Goal: Task Accomplishment & Management: Manage account settings

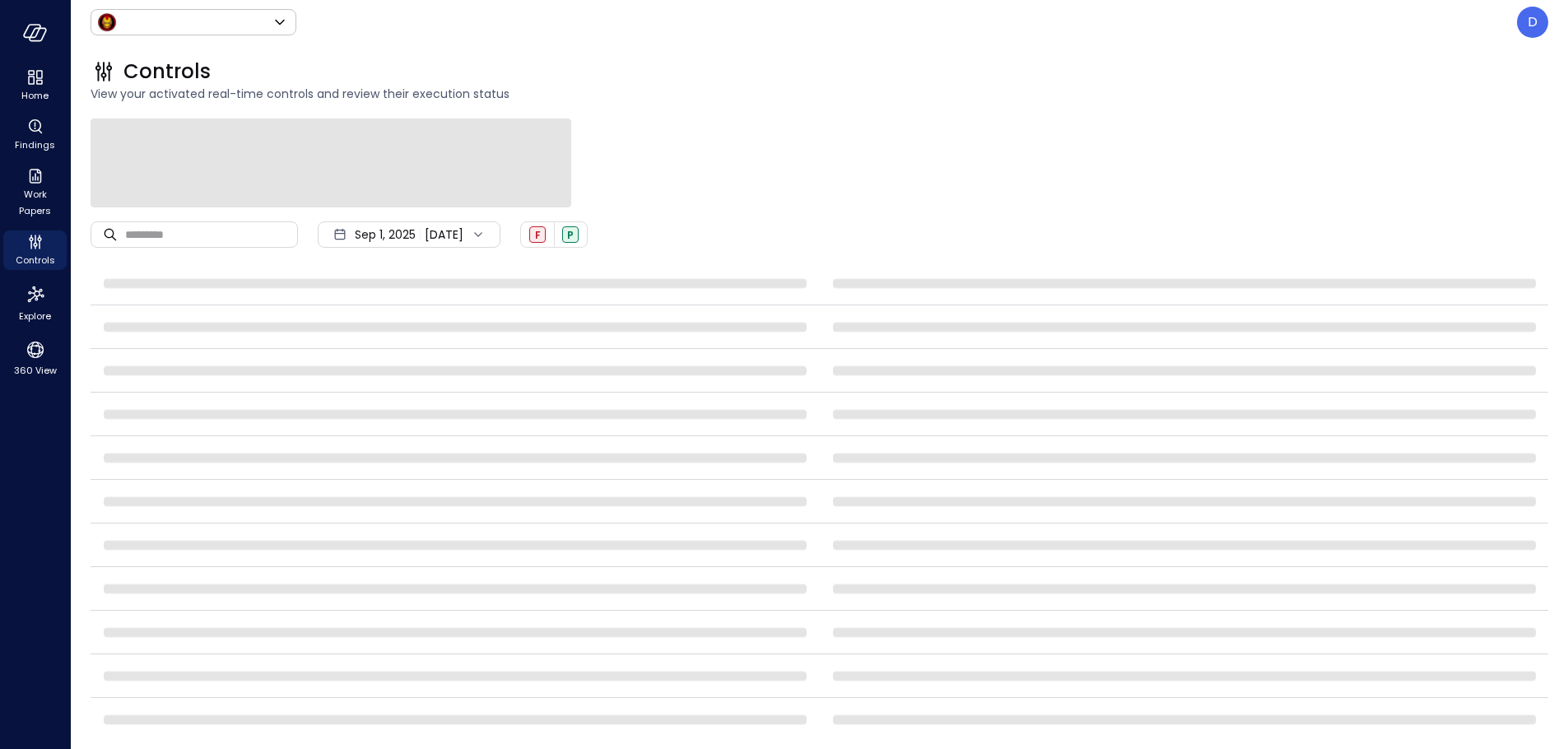
type input "*****"
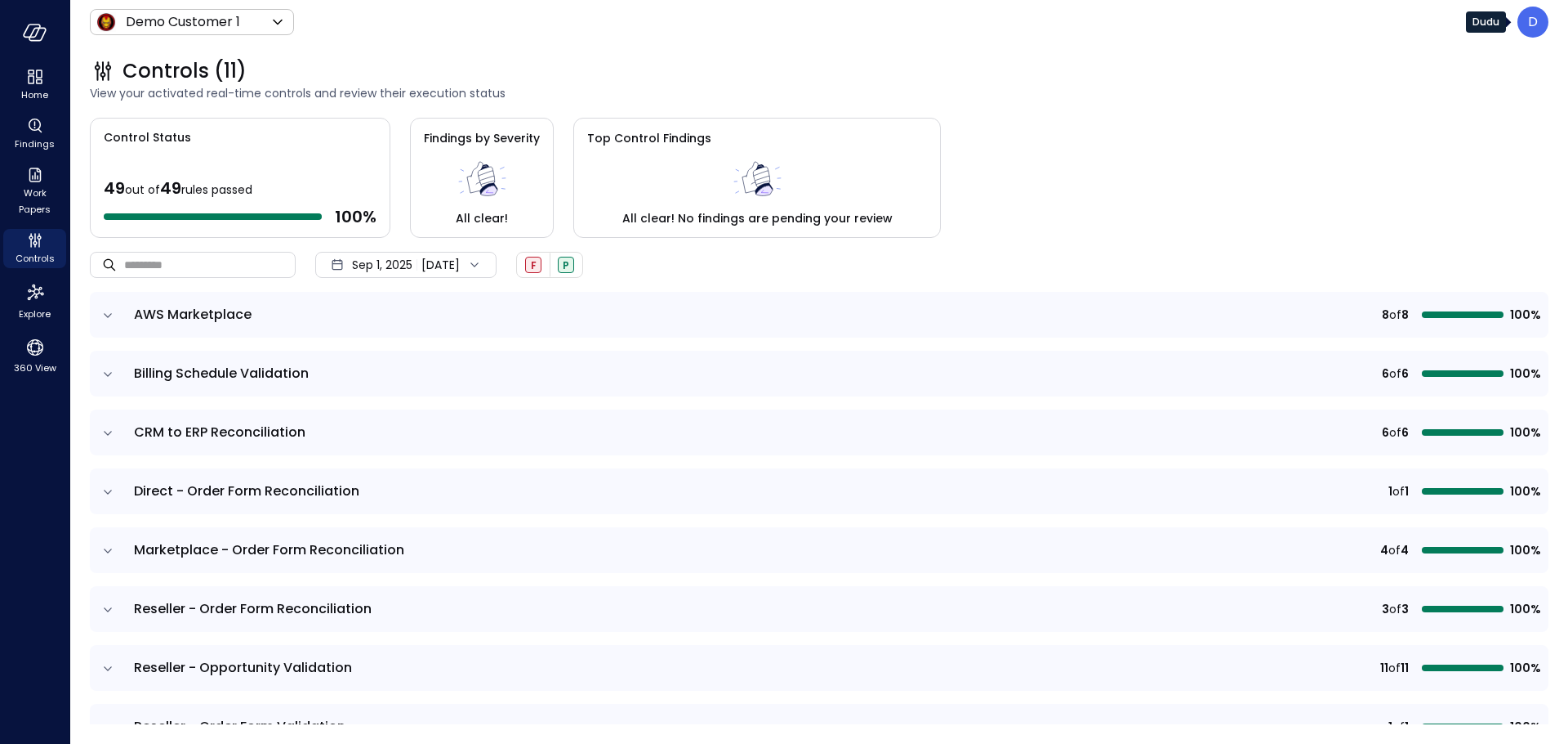
click at [1523, 22] on div "D" at bounding box center [1534, 22] width 31 height 31
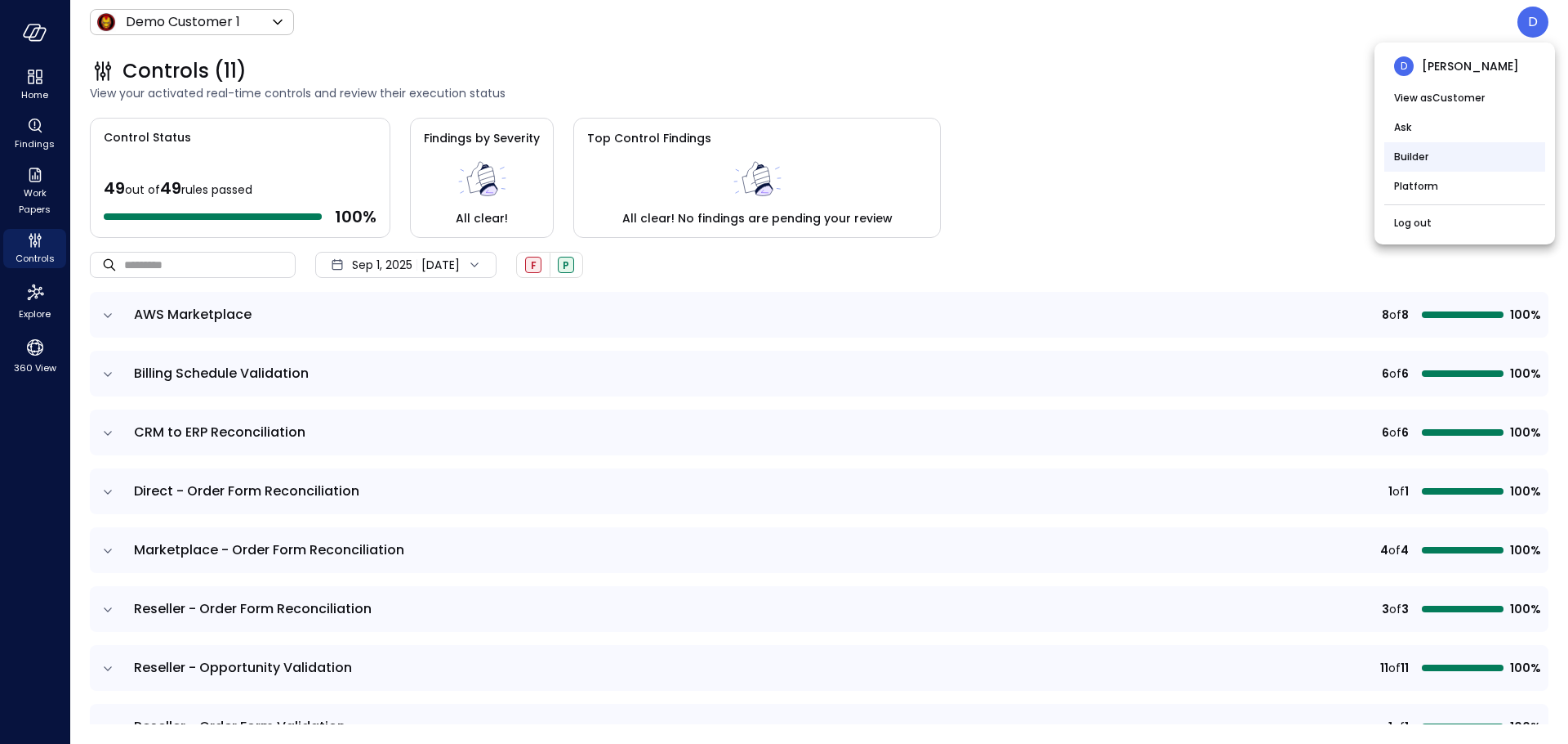
click at [1459, 169] on li "Builder" at bounding box center [1465, 157] width 161 height 29
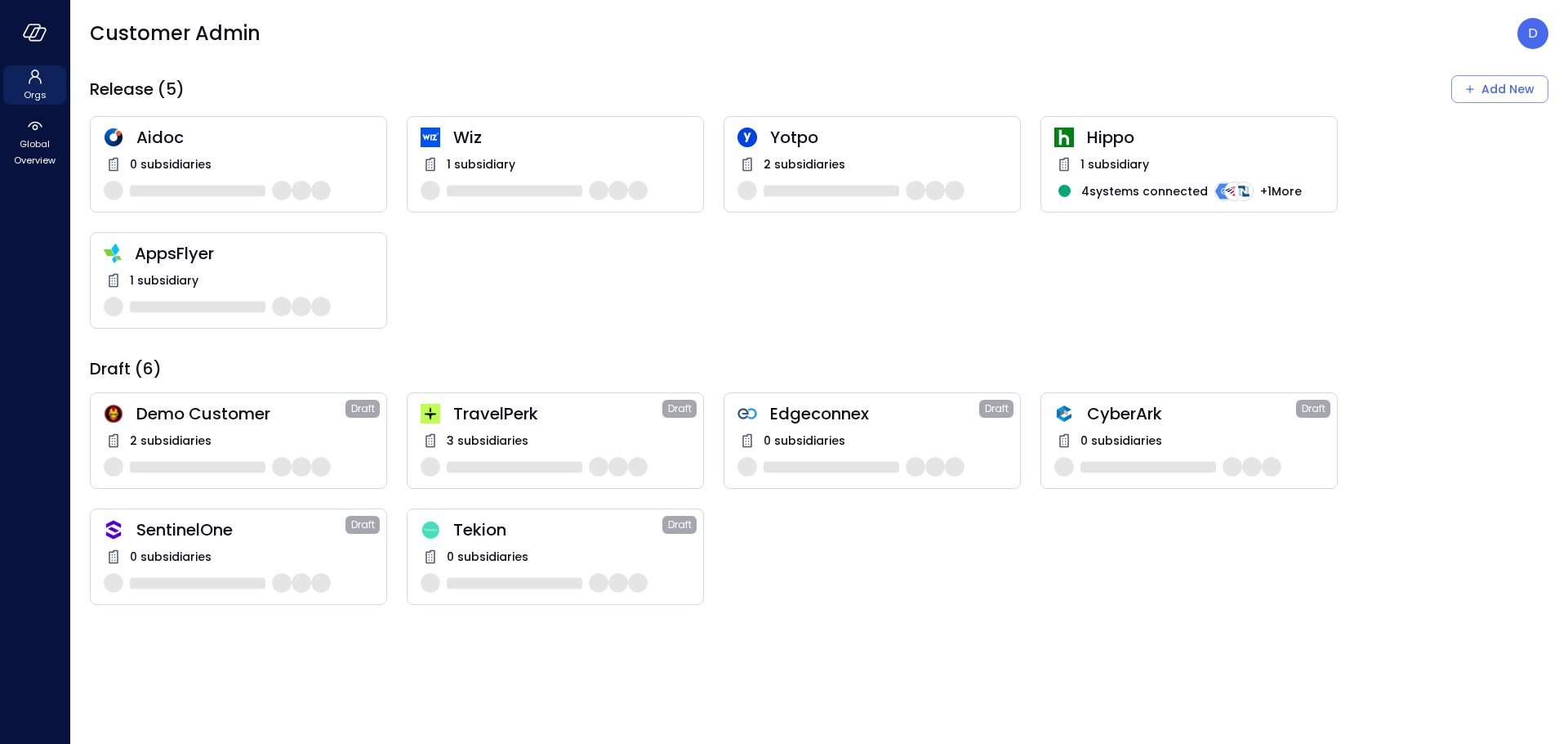
click at [497, 141] on span "Wiz" at bounding box center [572, 138] width 237 height 21
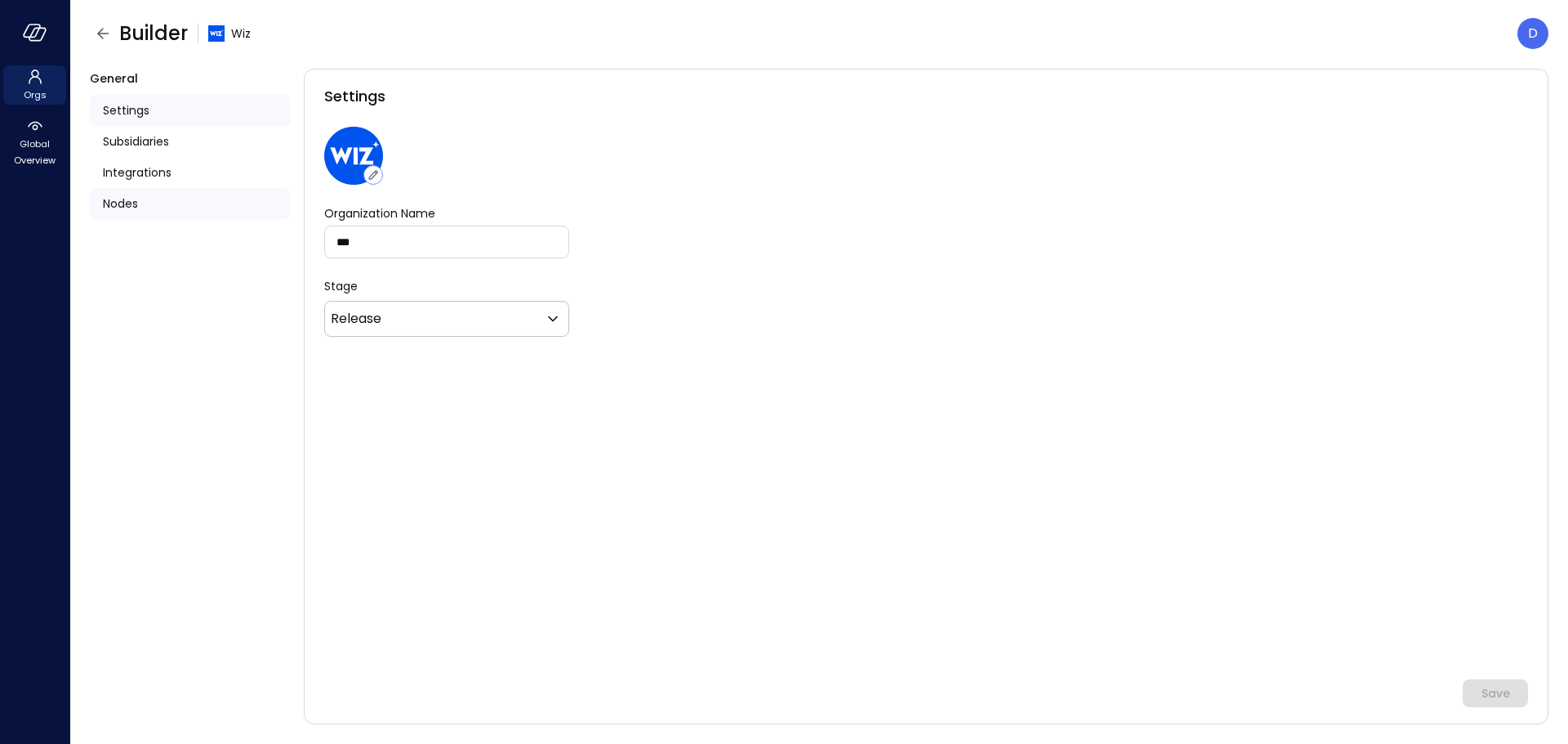
click at [120, 197] on span "Nodes" at bounding box center [120, 204] width 35 height 18
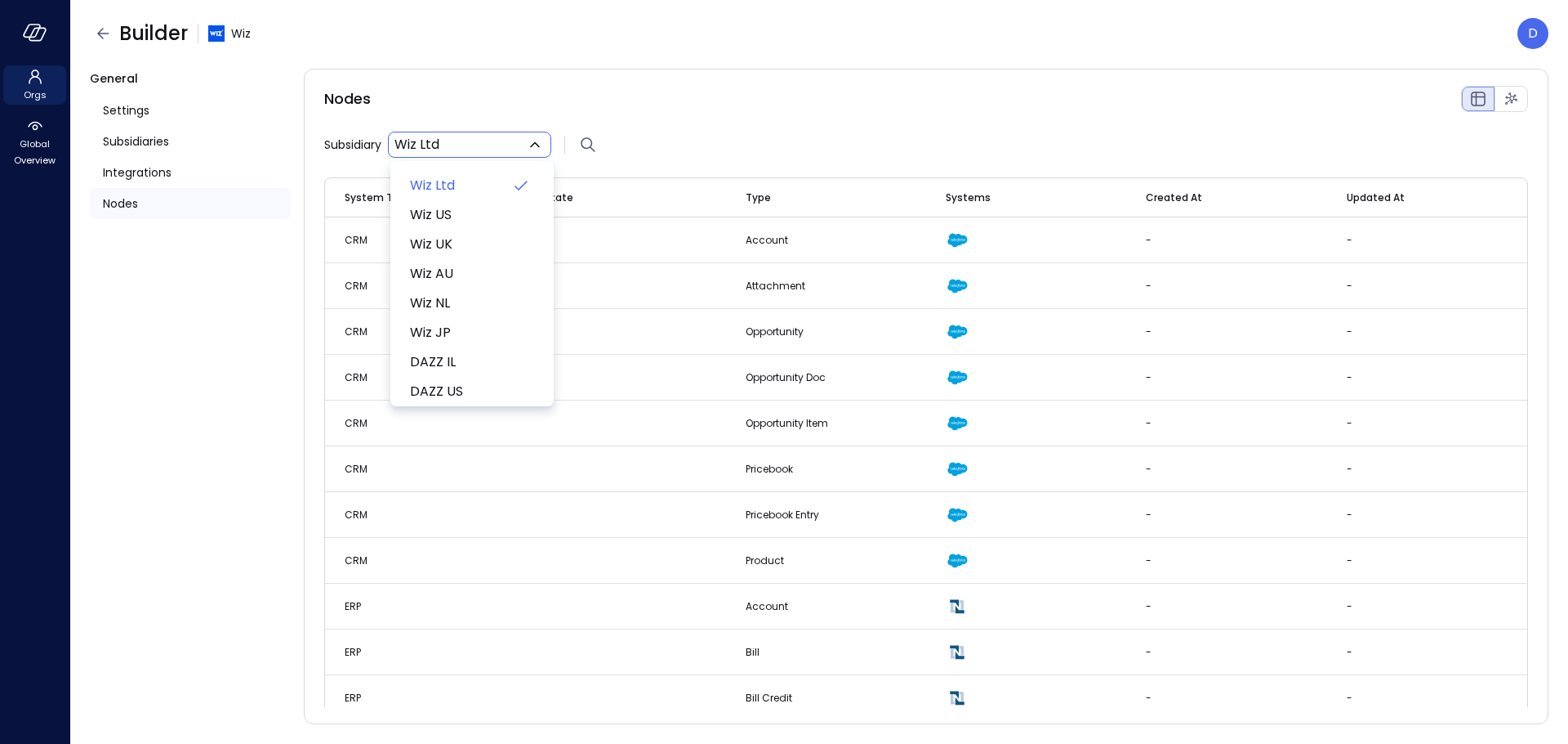
click at [427, 145] on body "Orgs Global Overview Builder Wiz D General Settings Subsidiaries Integrations N…" at bounding box center [784, 372] width 1568 height 744
click at [448, 216] on span "Wiz US" at bounding box center [470, 215] width 121 height 20
type input "**"
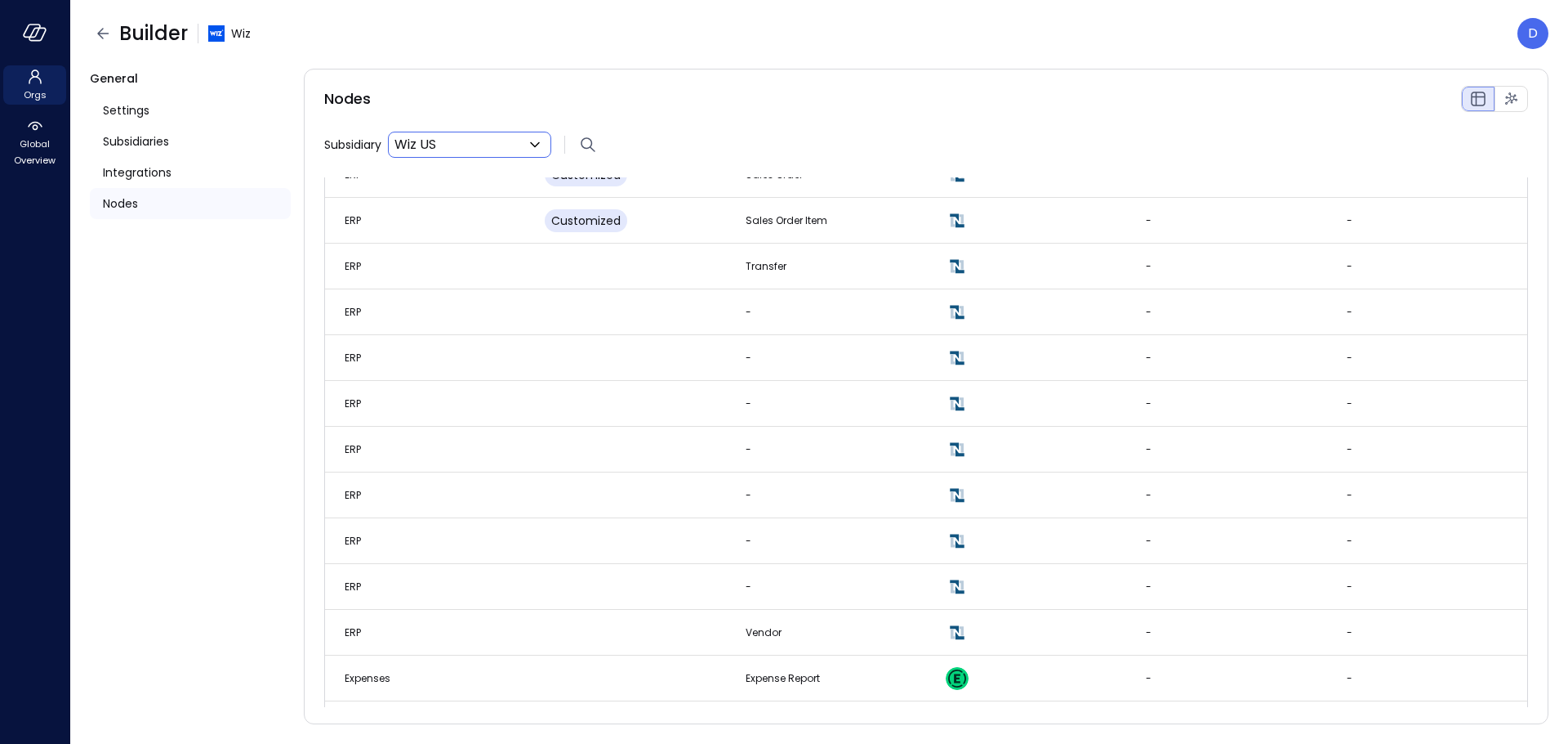
scroll to position [2789, 0]
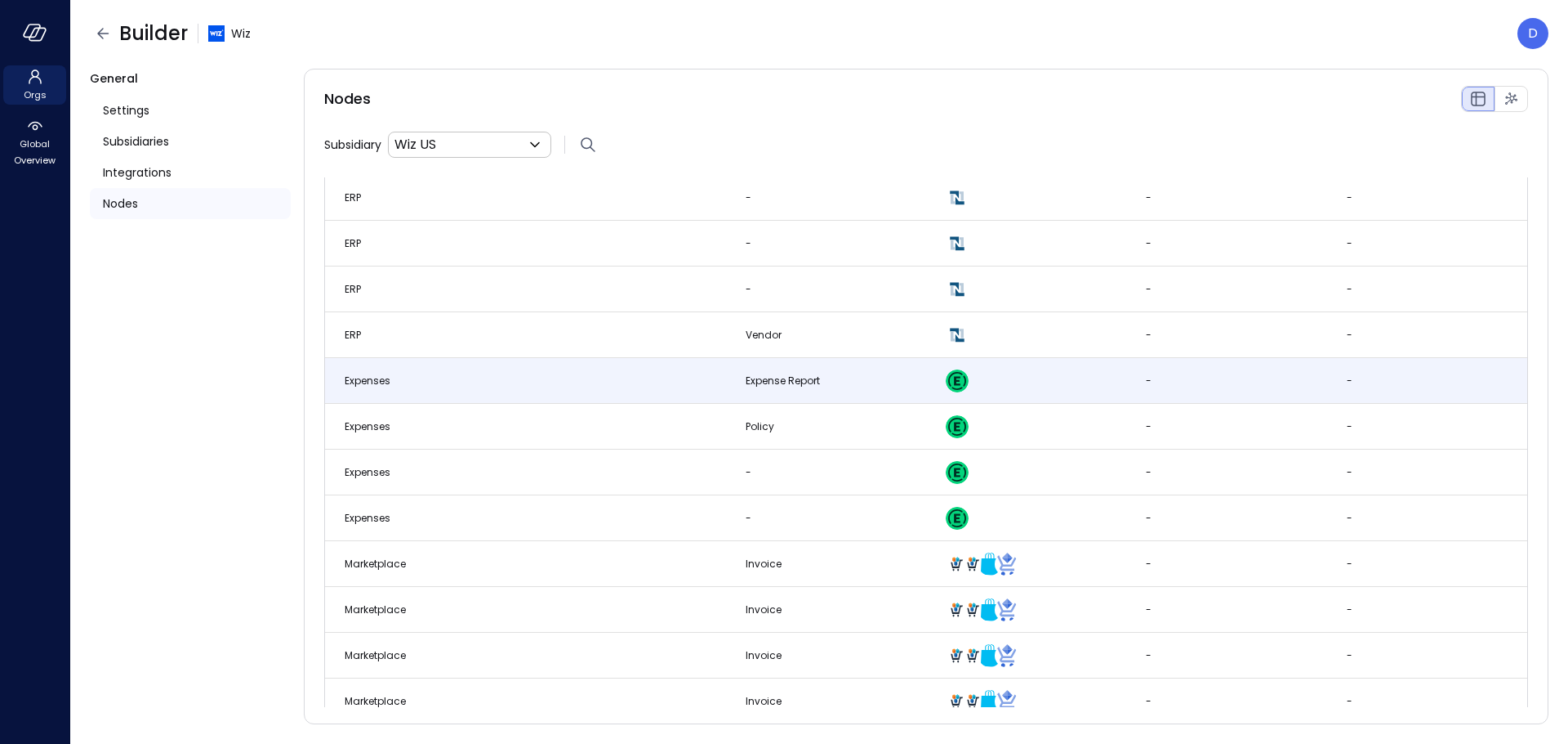
click at [510, 395] on td "Expenses" at bounding box center [425, 381] width 200 height 46
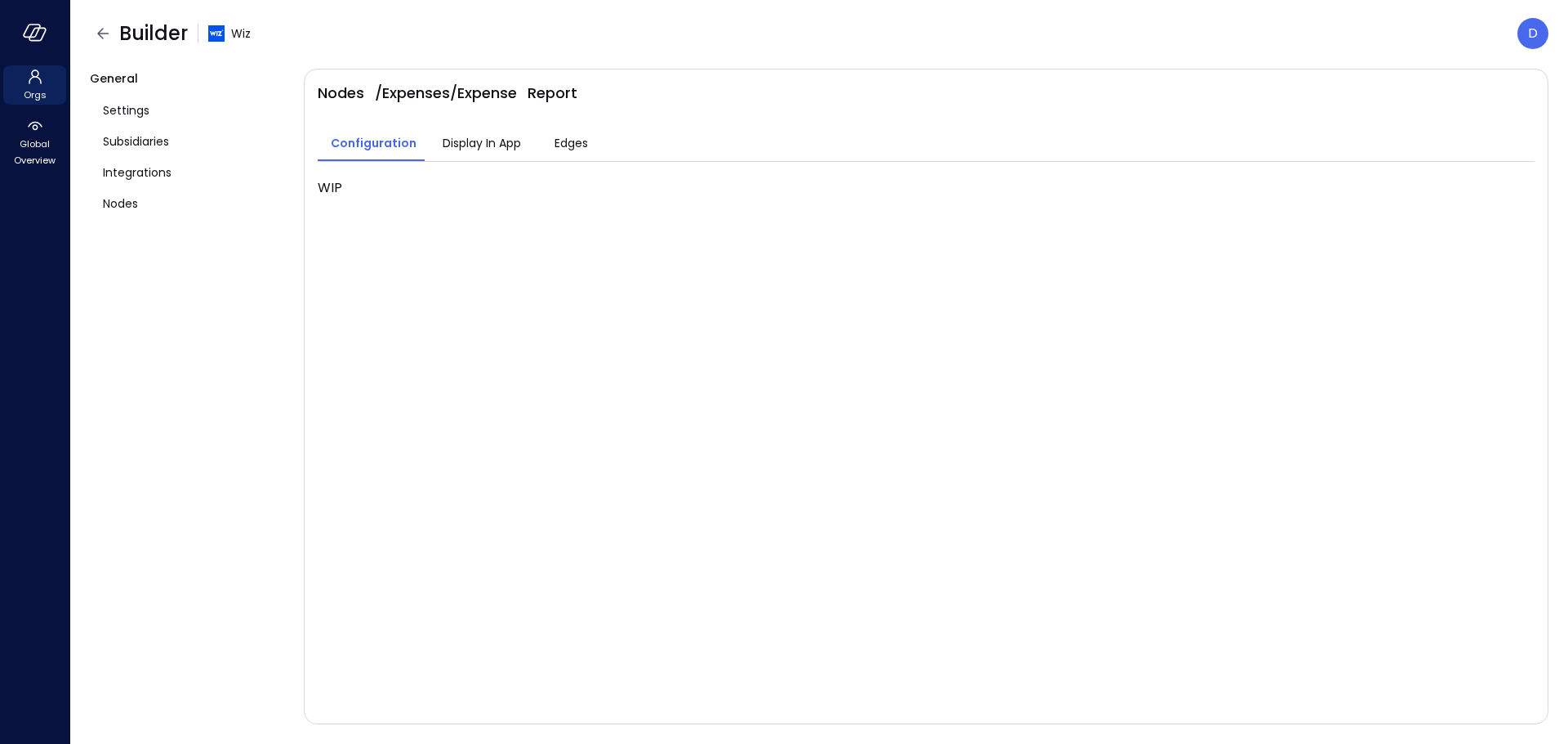
click at [495, 151] on div "Display In App" at bounding box center [482, 145] width 79 height 21
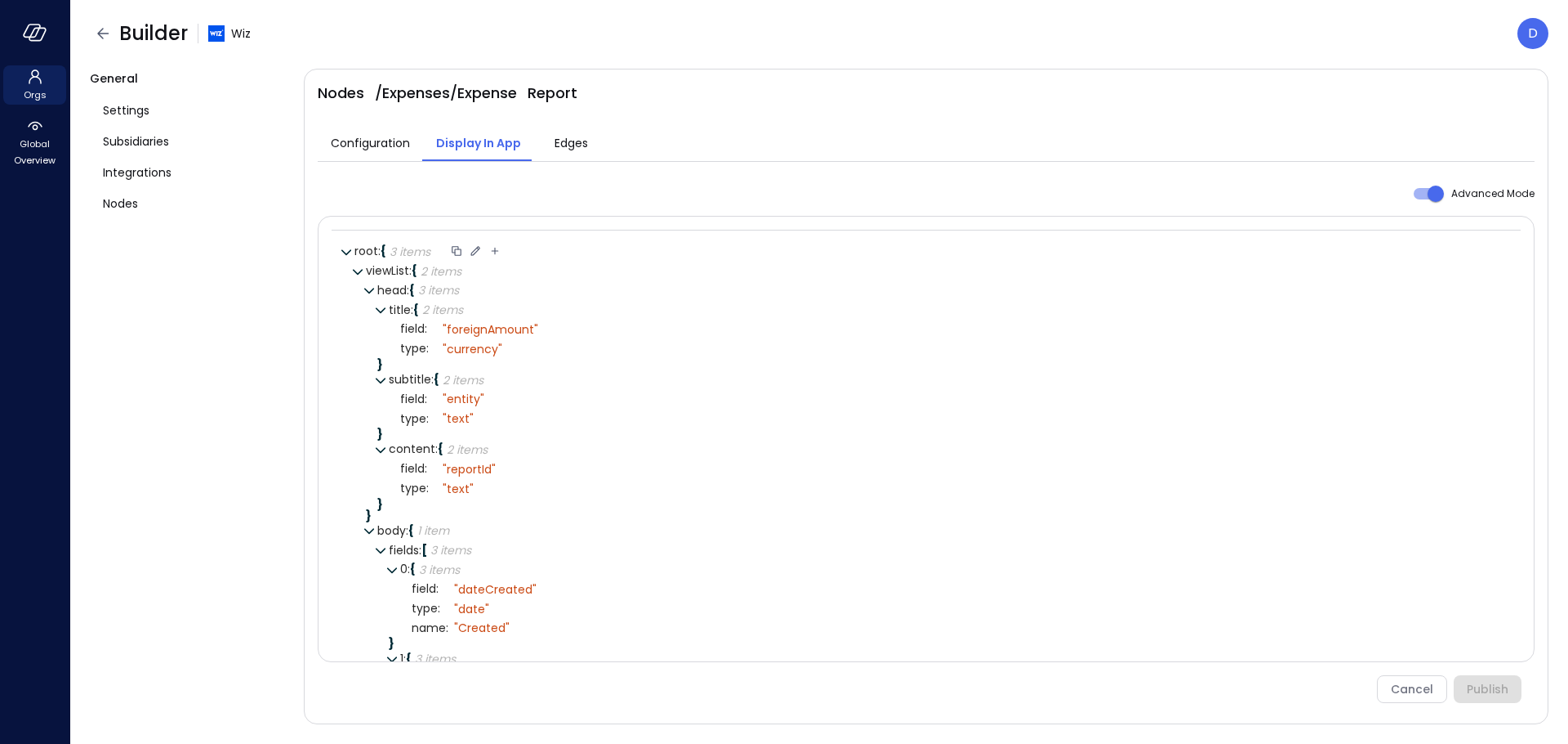
click at [477, 249] on icon at bounding box center [475, 251] width 15 height 15
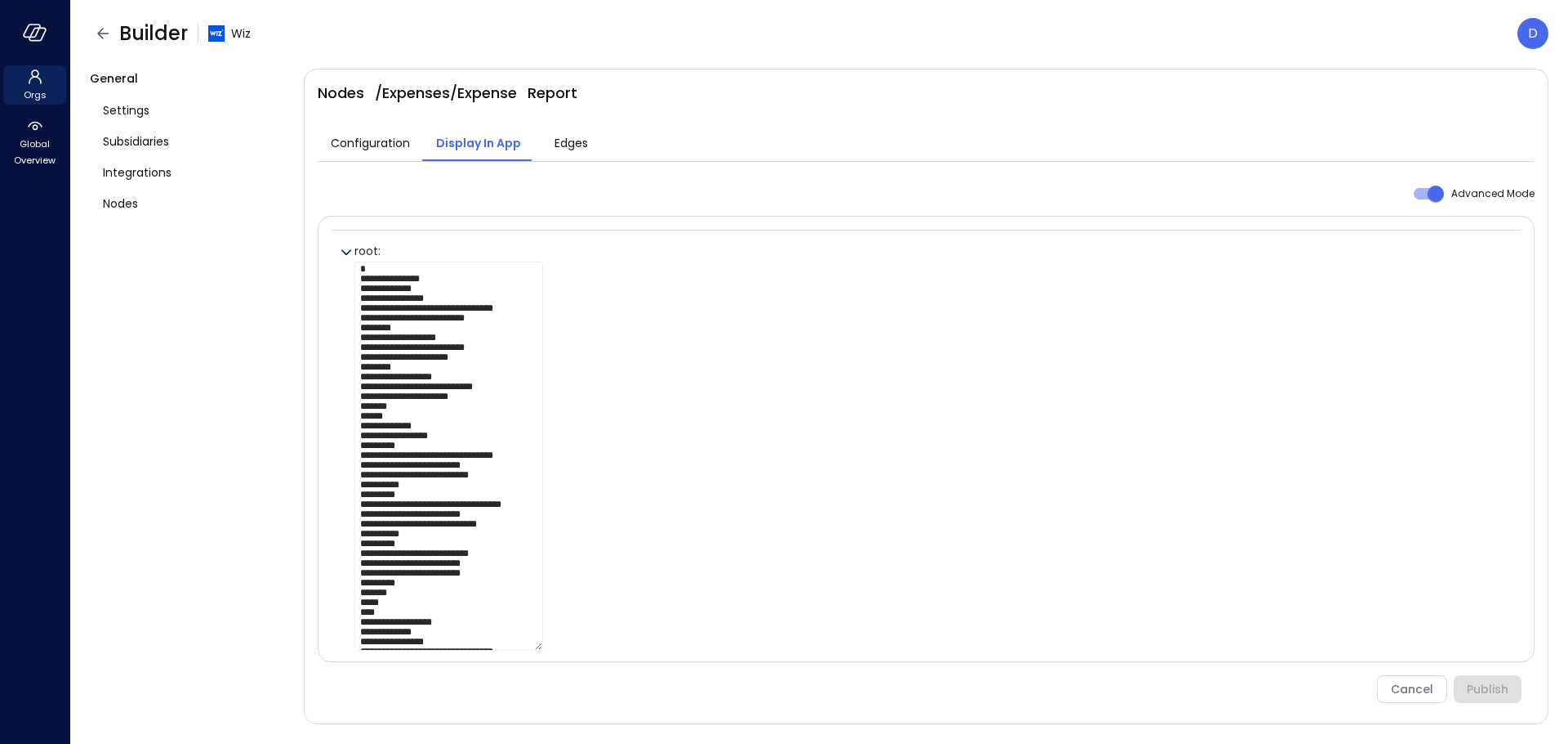
click at [499, 286] on textarea at bounding box center [448, 456] width 189 height 389
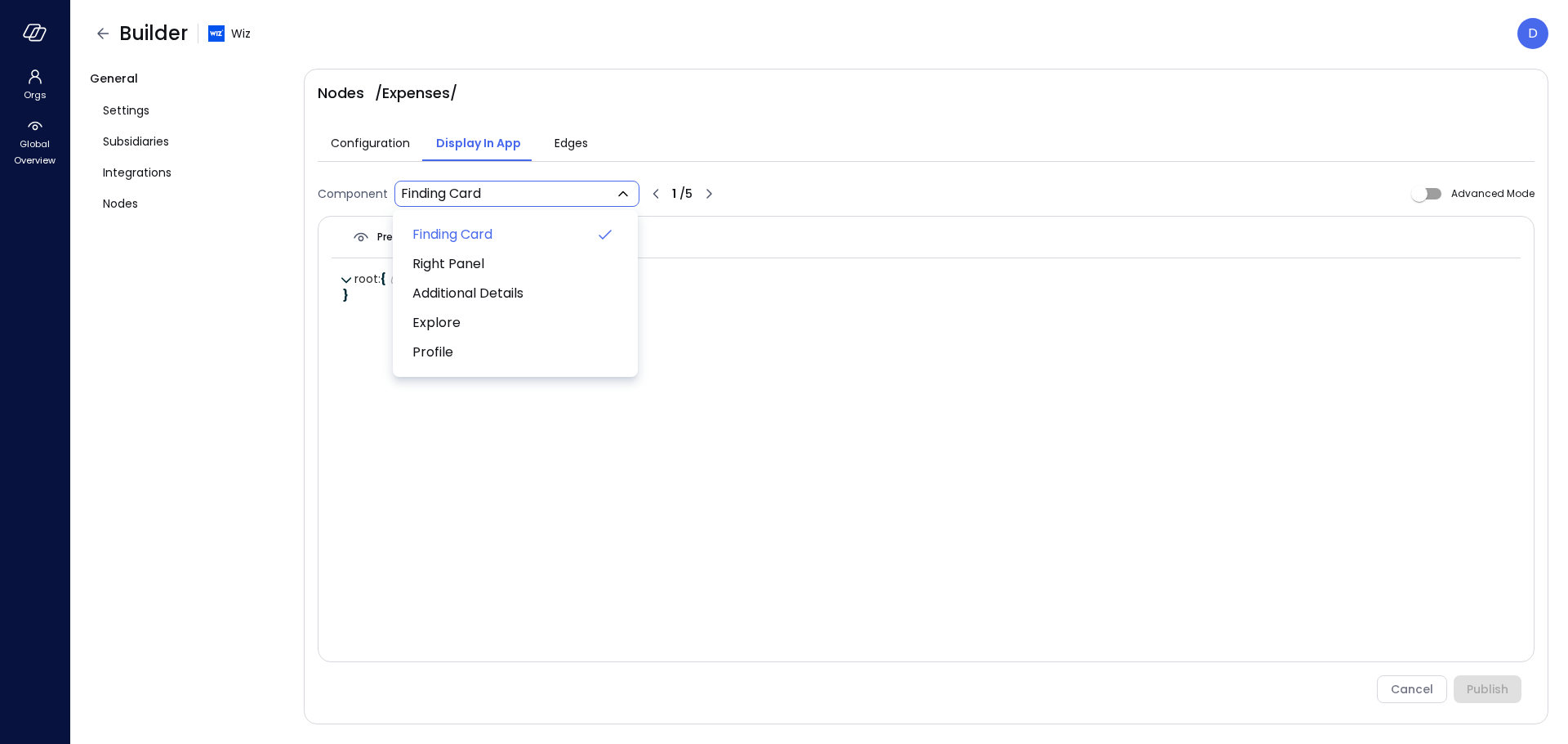
click at [506, 198] on body "Orgs Global Overview Builder Wiz D General Settings Subsidiaries Integrations N…" at bounding box center [784, 372] width 1568 height 744
click at [726, 147] on div at bounding box center [784, 372] width 1568 height 744
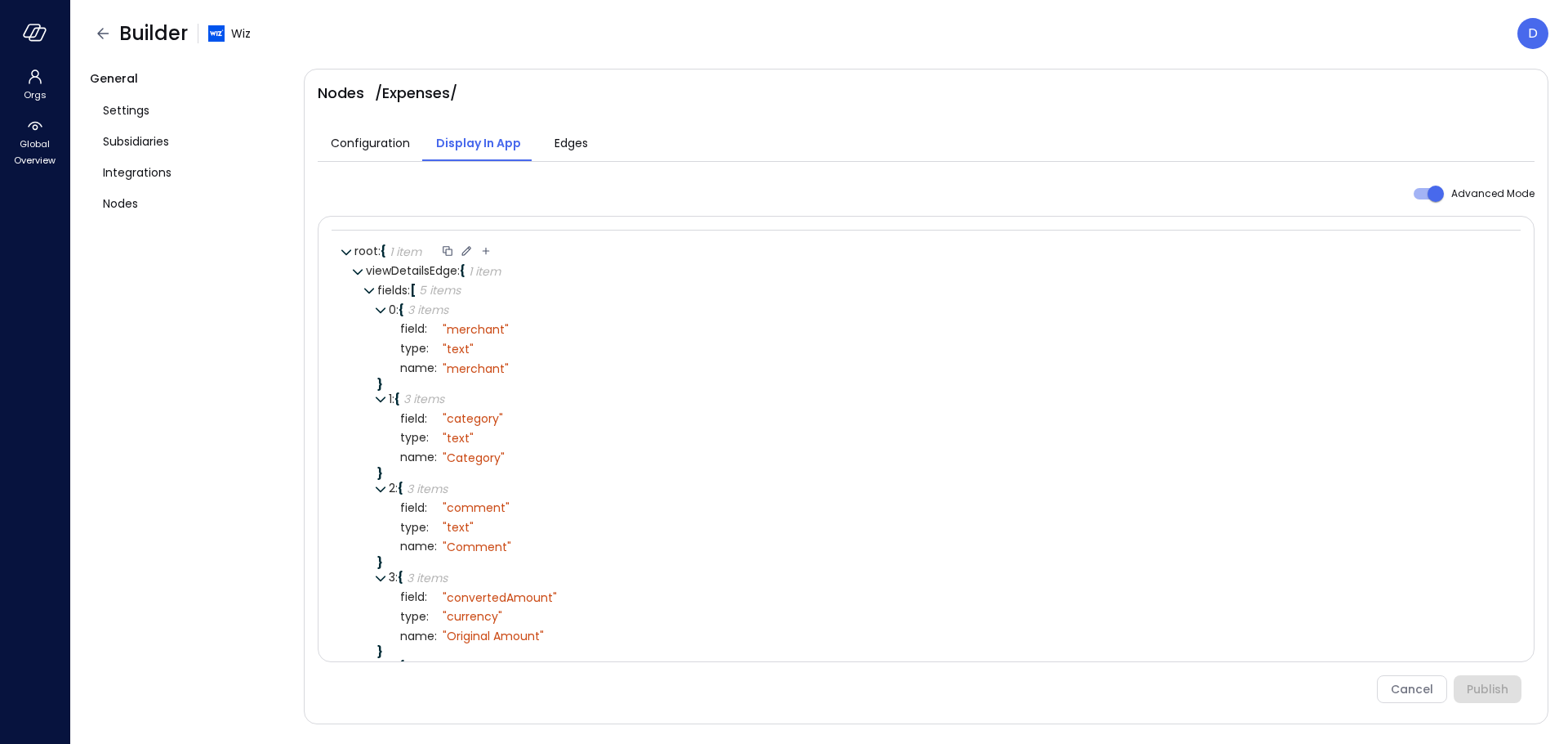
click at [469, 250] on icon at bounding box center [466, 251] width 15 height 15
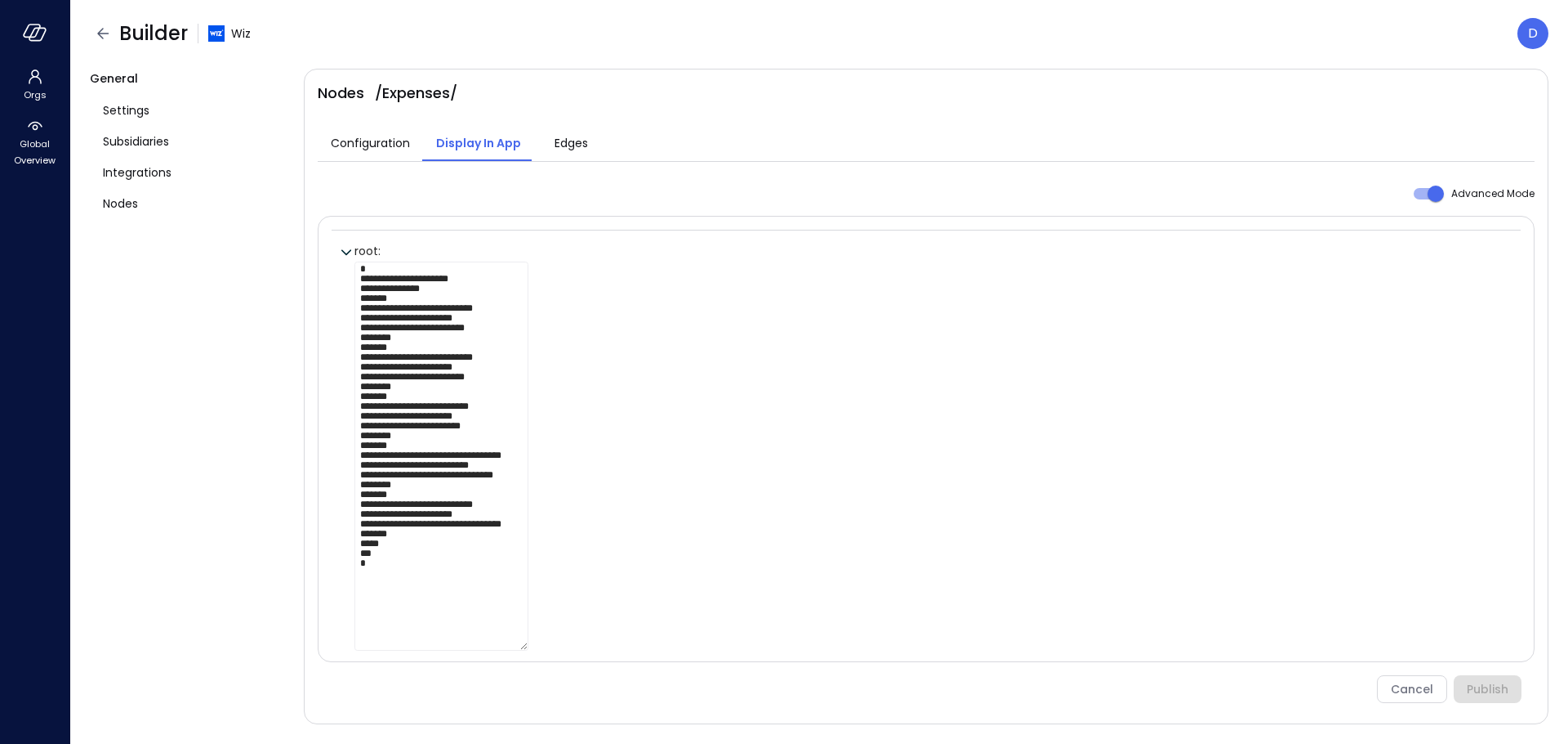
click at [1423, 690] on div "Cancel Publish" at bounding box center [919, 689] width 1204 height 28
click at [1412, 687] on div "Cancel Publish" at bounding box center [919, 689] width 1204 height 28
click at [1405, 691] on div "Cancel Publish" at bounding box center [919, 689] width 1204 height 28
click at [207, 417] on div "General Settings Subsidiaries Integrations Nodes" at bounding box center [191, 396] width 201 height 656
click at [451, 149] on span "Display In App" at bounding box center [478, 143] width 85 height 18
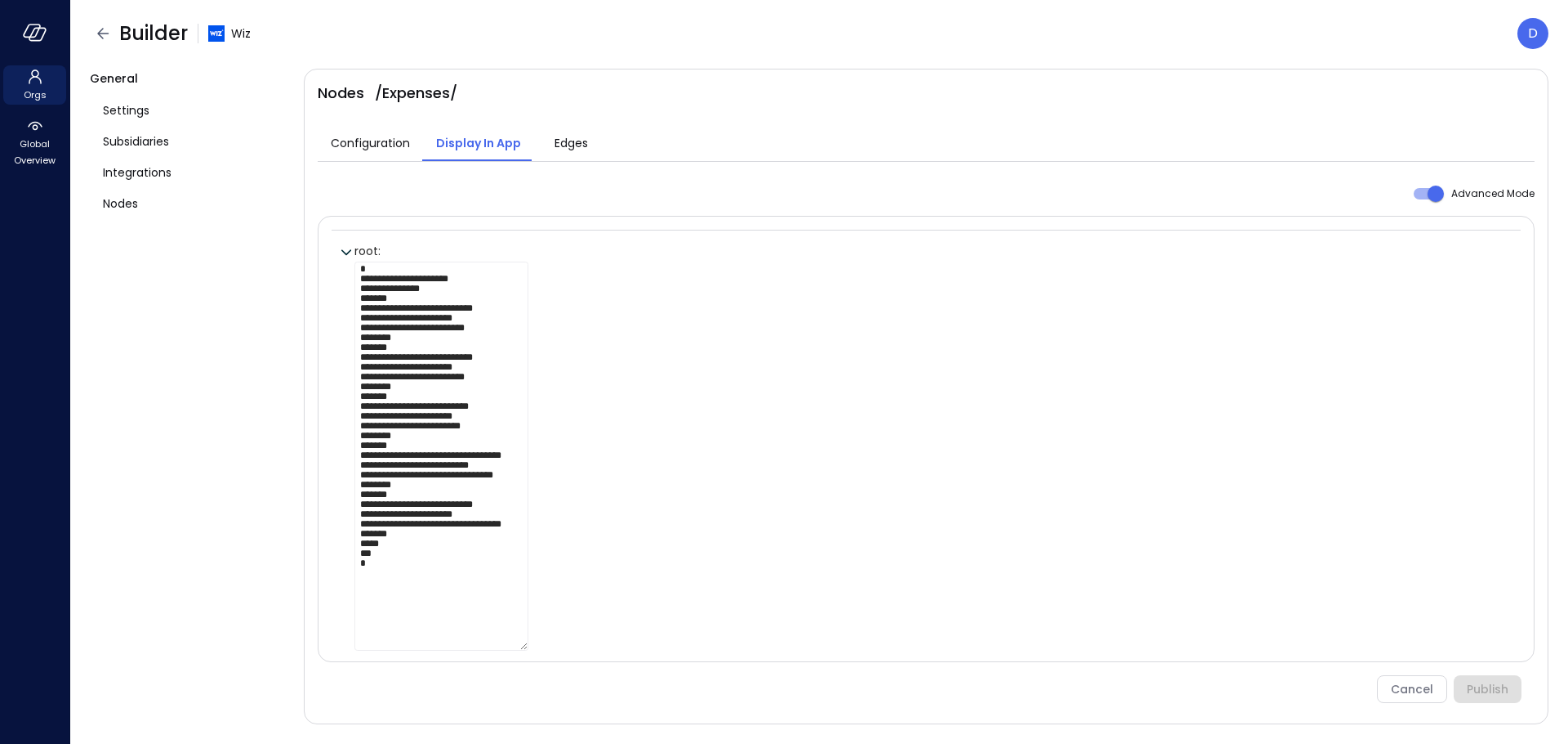
click at [36, 85] on icon at bounding box center [35, 77] width 20 height 20
